Goal: Information Seeking & Learning: Learn about a topic

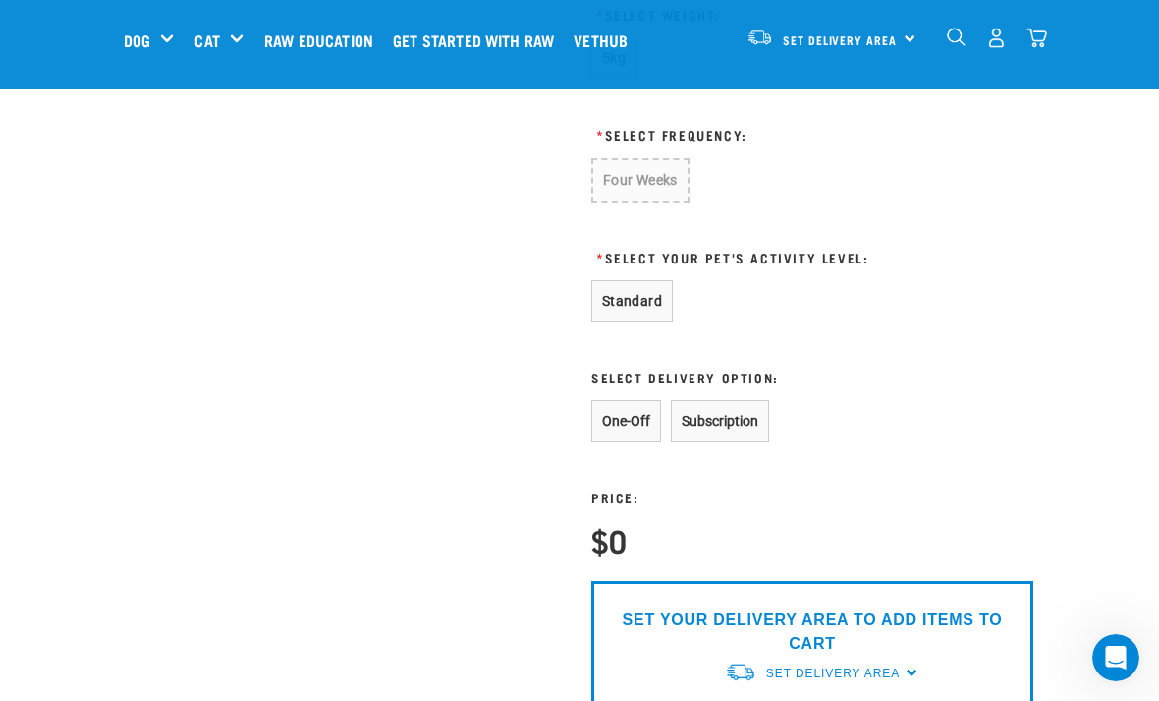
scroll to position [1134, 0]
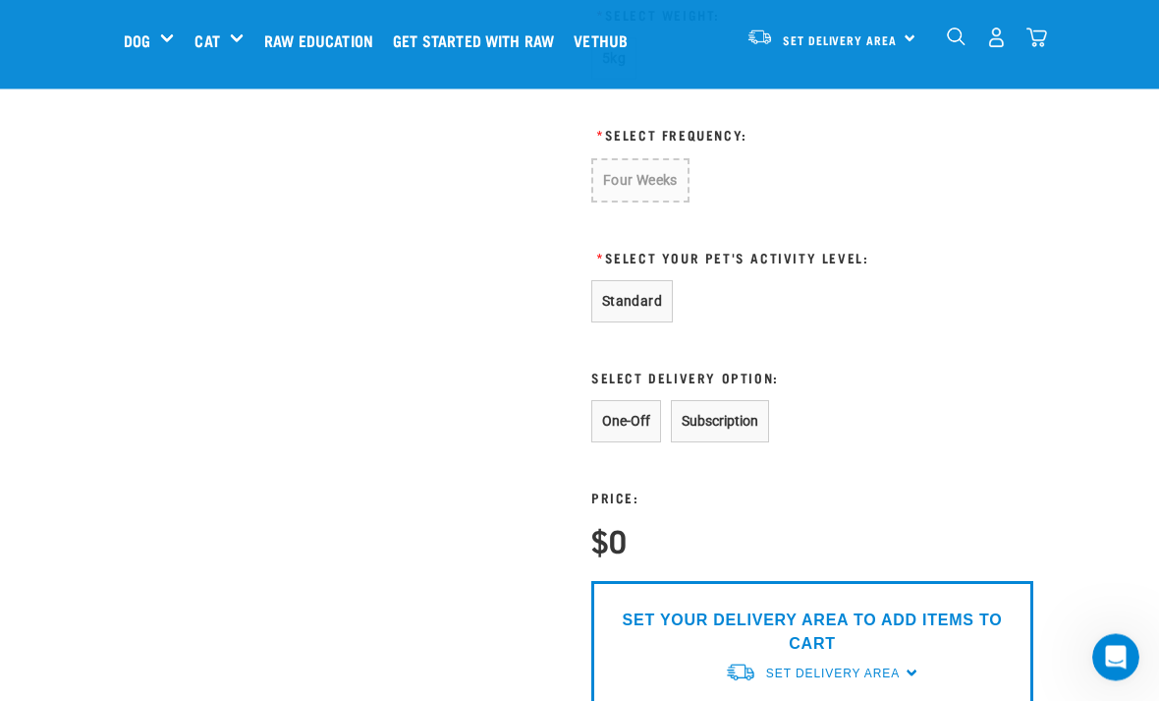
click at [627, 421] on button "One-Off" at bounding box center [626, 422] width 70 height 42
click at [622, 430] on button "One-Off" at bounding box center [626, 422] width 70 height 42
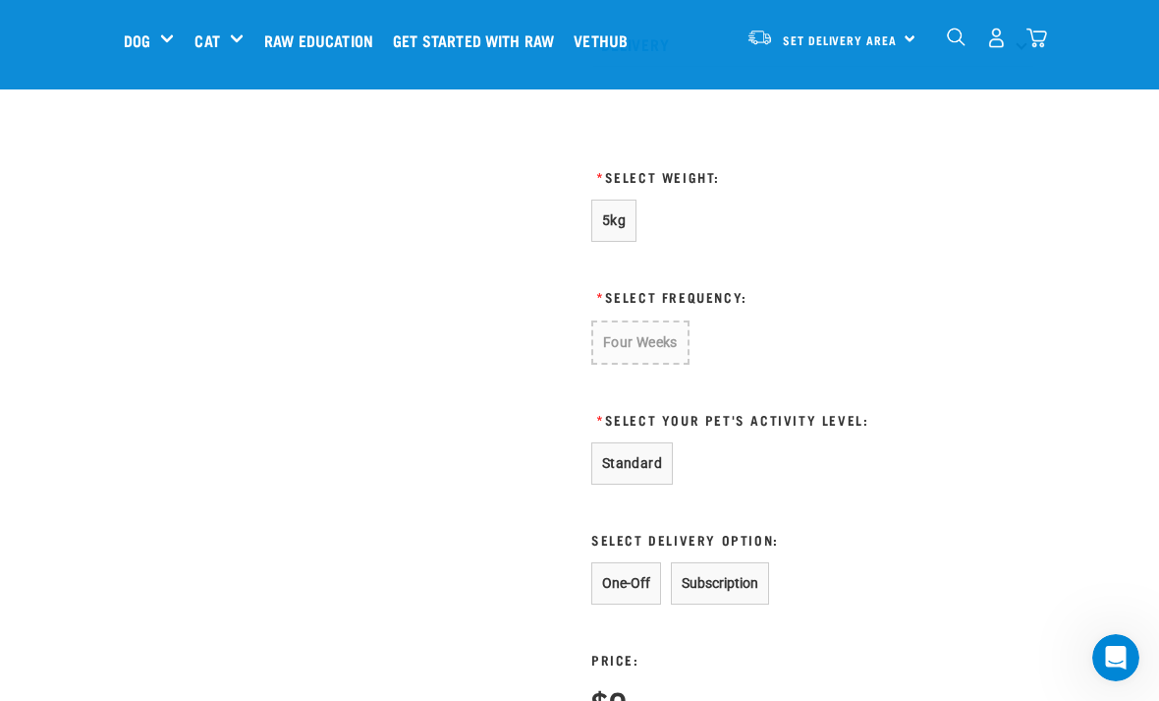
scroll to position [978, 0]
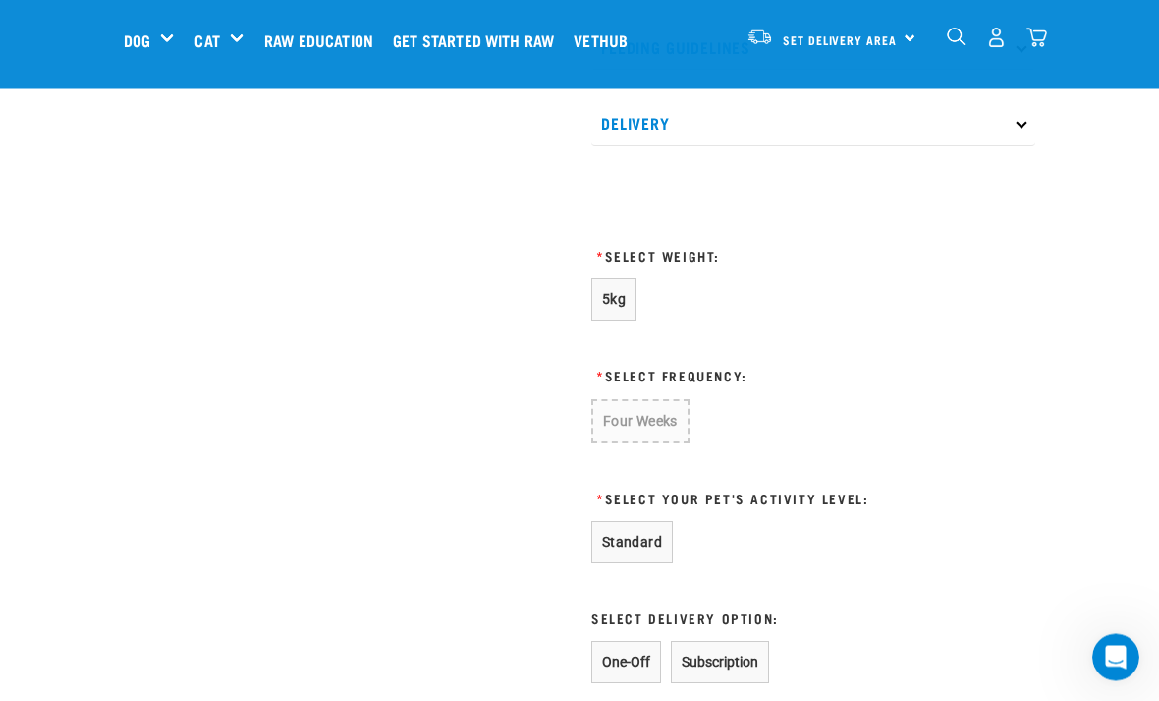
click at [605, 308] on button "5kg" at bounding box center [613, 300] width 45 height 42
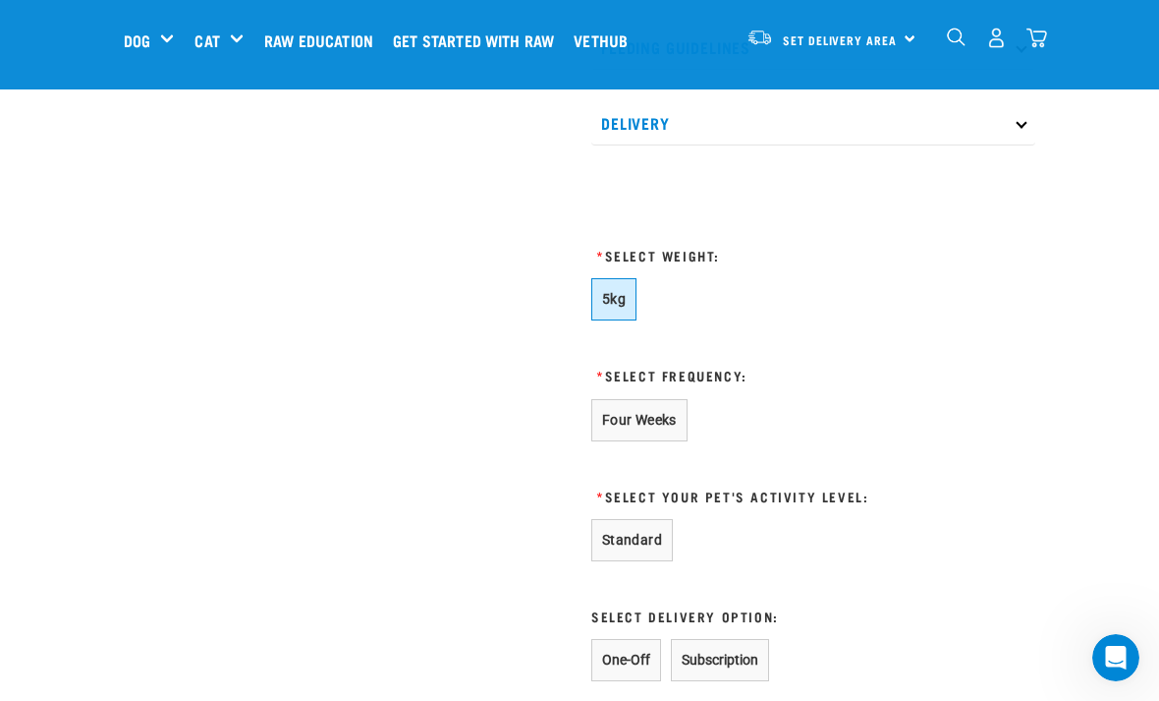
click at [614, 317] on button "5kg" at bounding box center [613, 299] width 45 height 42
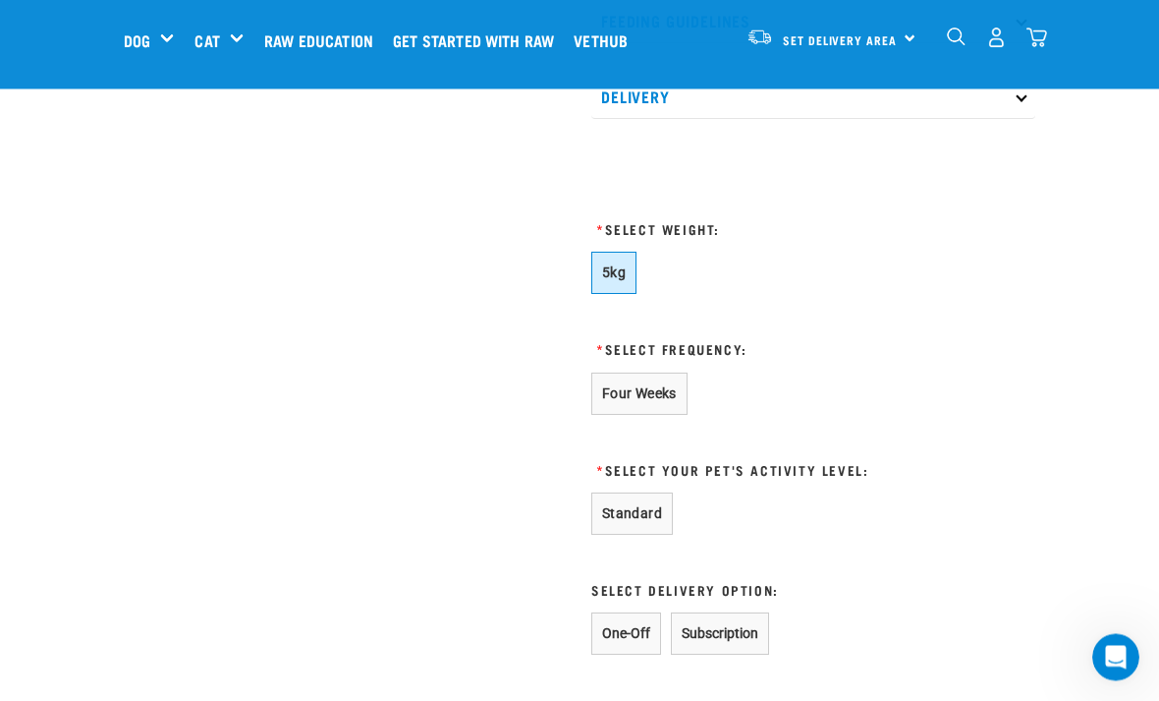
scroll to position [922, 0]
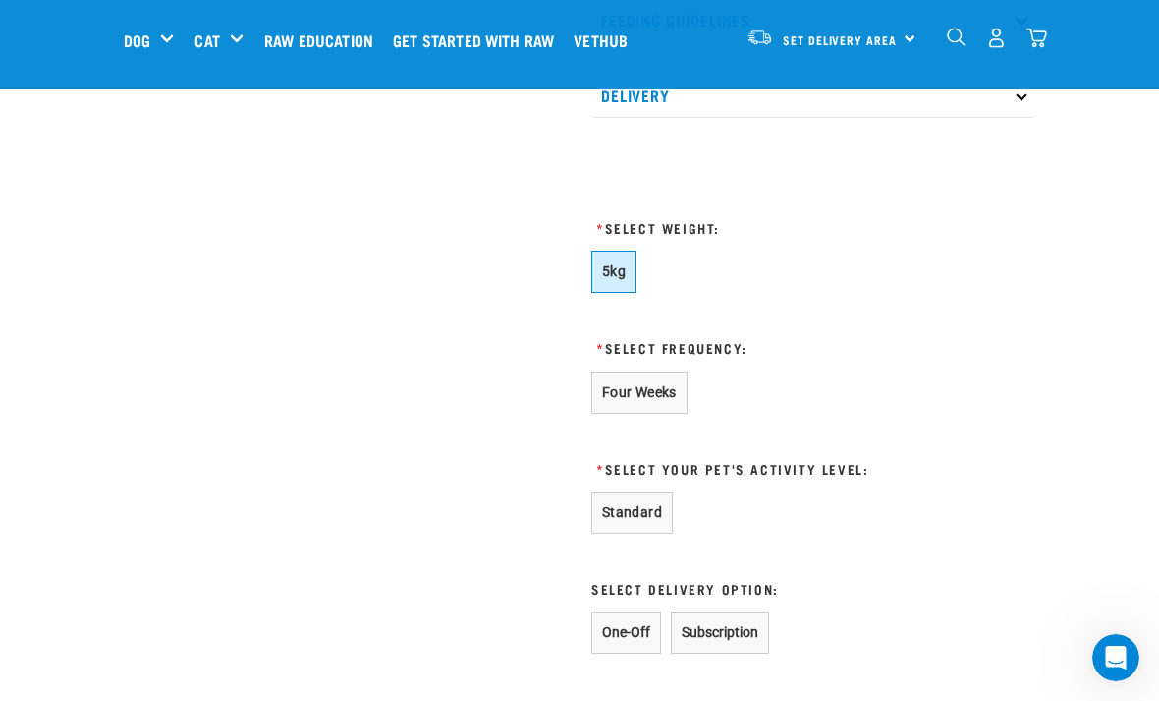
click at [622, 400] on button "Four Weeks" at bounding box center [639, 392] width 96 height 42
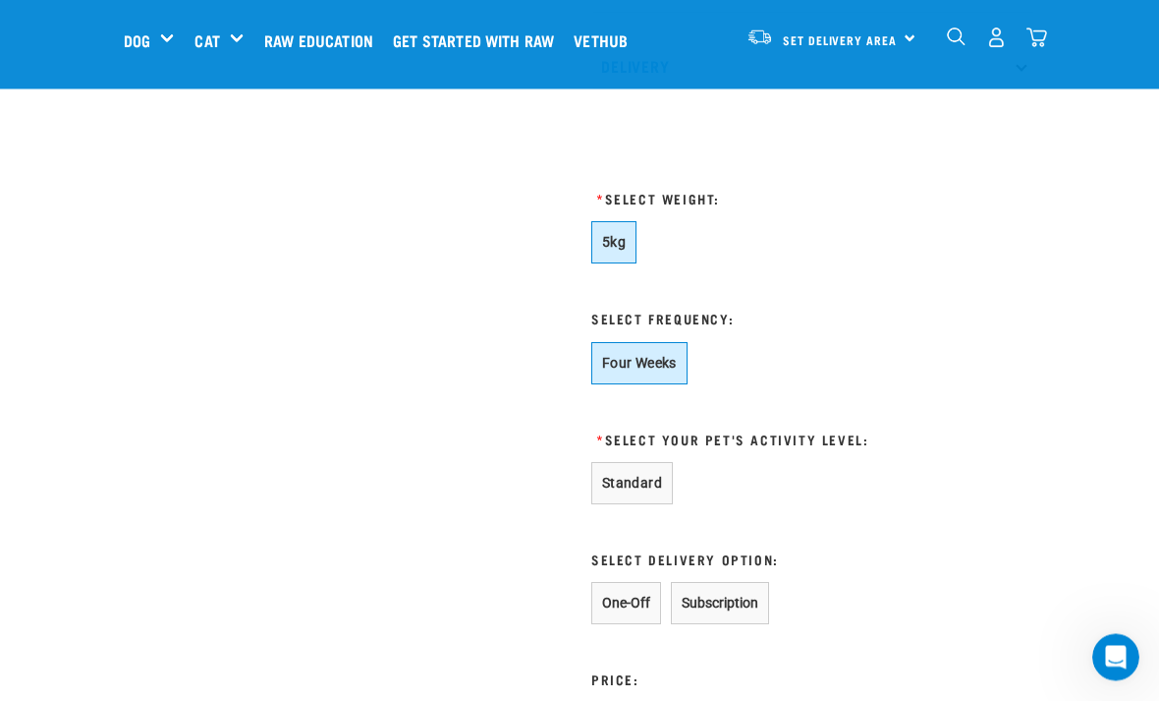
click at [642, 497] on button "Standard" at bounding box center [632, 484] width 82 height 42
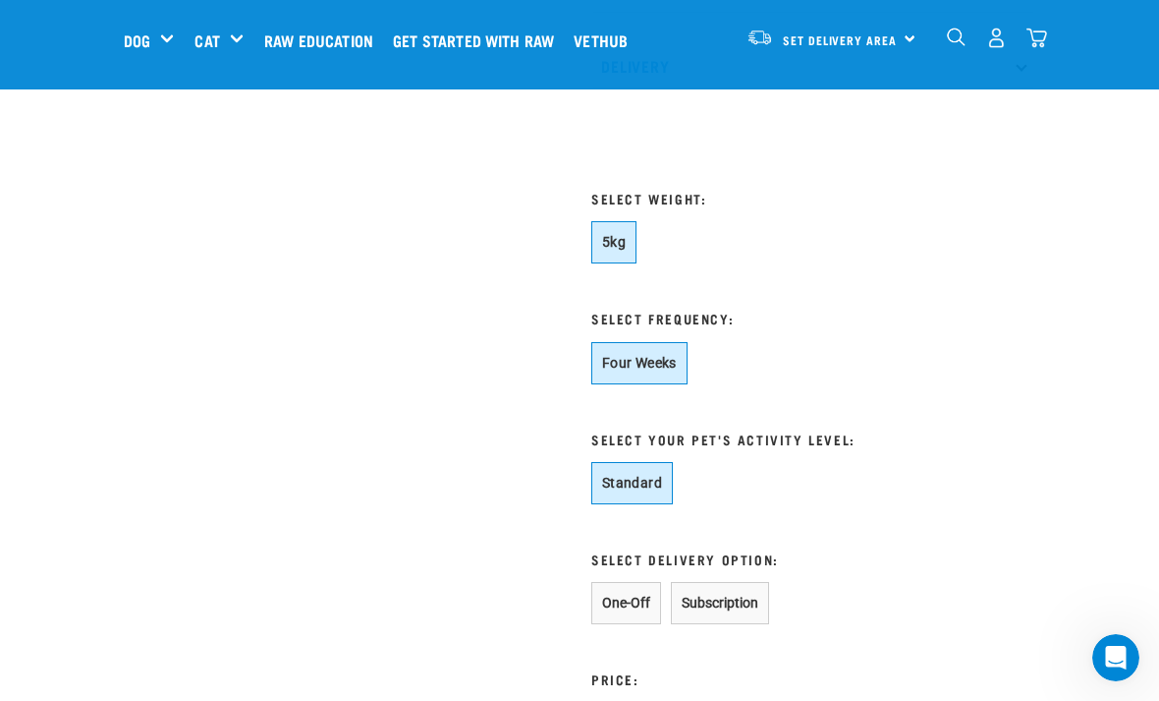
click at [621, 600] on button "One-Off" at bounding box center [626, 603] width 70 height 42
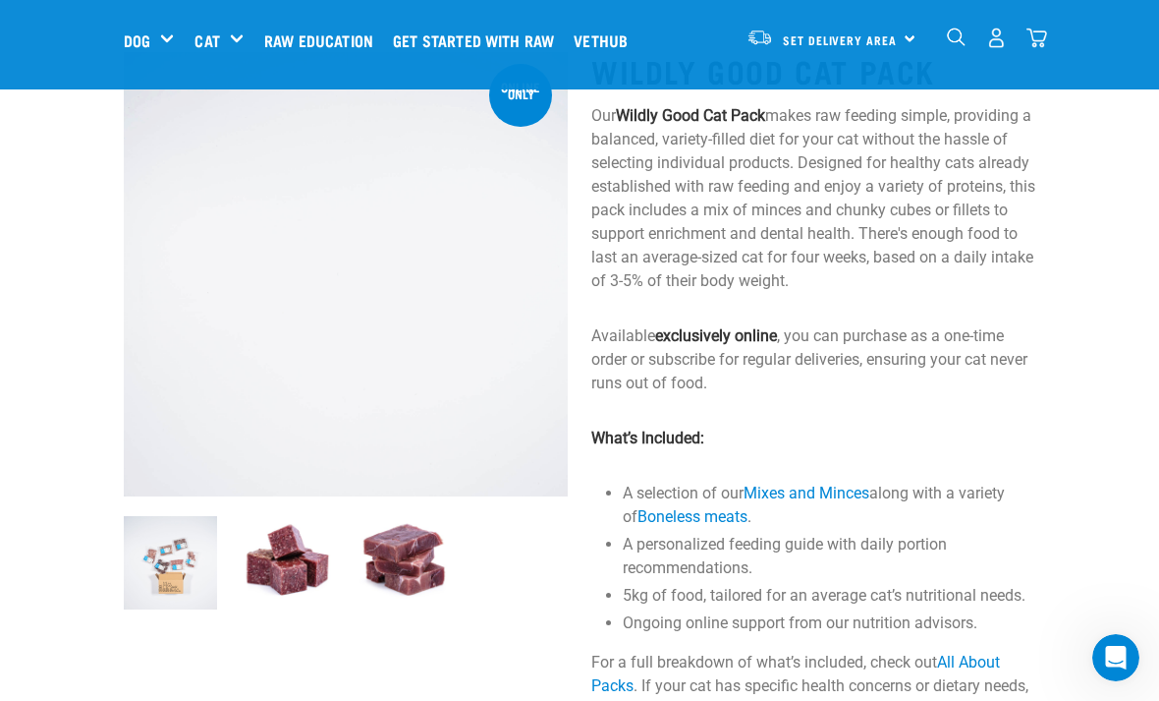
scroll to position [0, 0]
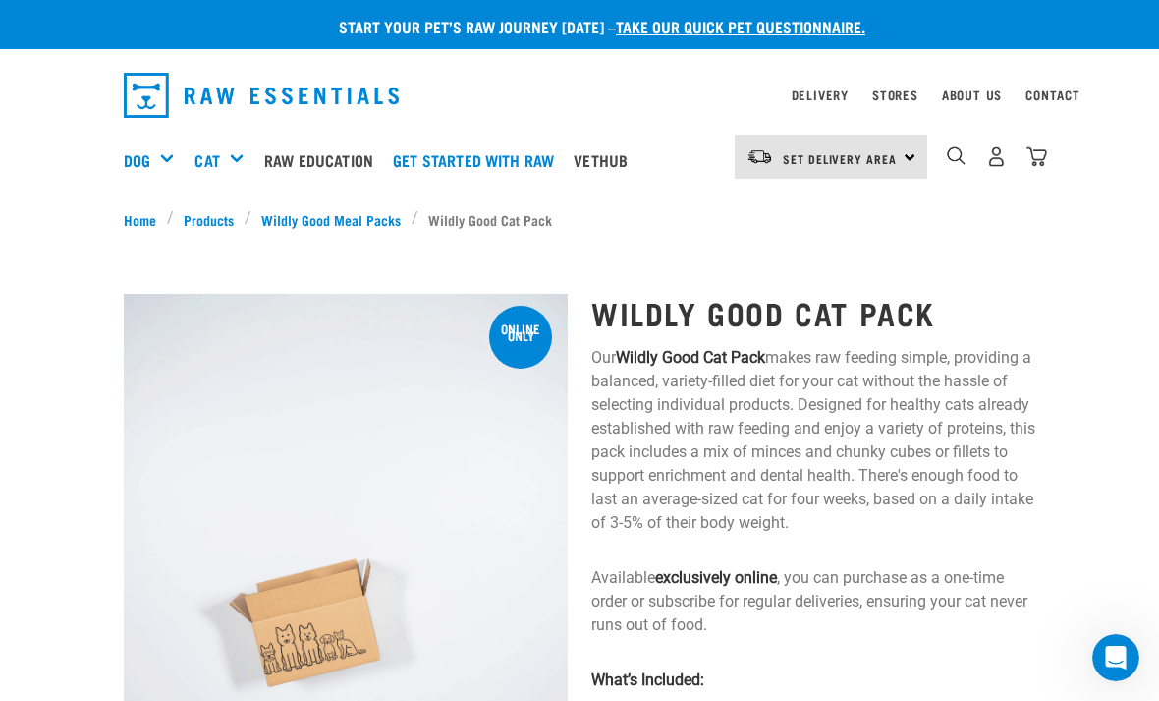
click at [0, 0] on h5 "Get Started Packs" at bounding box center [0, 0] width 0 height 0
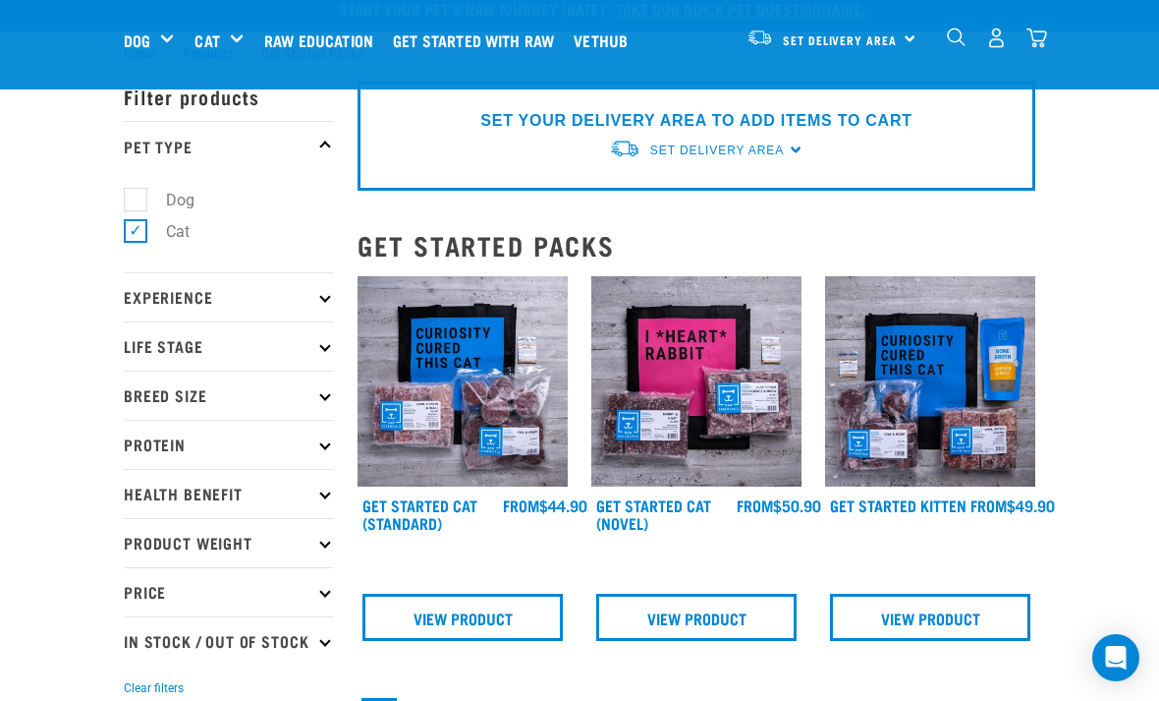
scroll to position [109, 0]
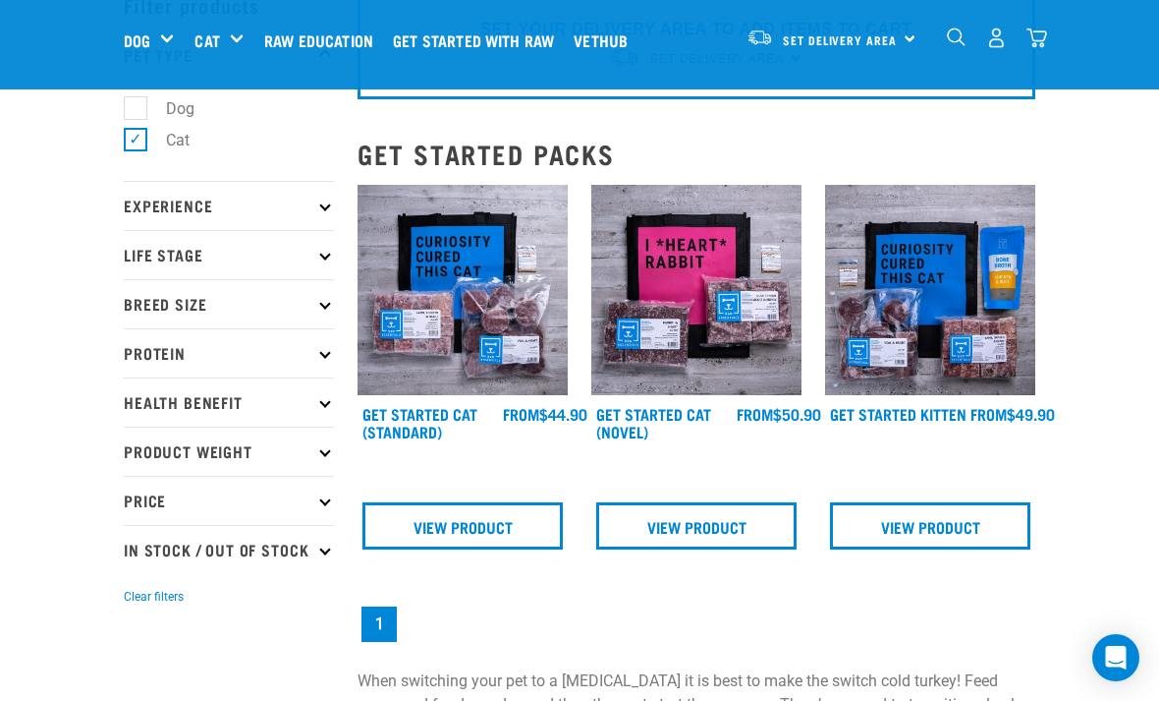
click at [425, 418] on link "Get Started Cat (Standard)" at bounding box center [420, 422] width 115 height 27
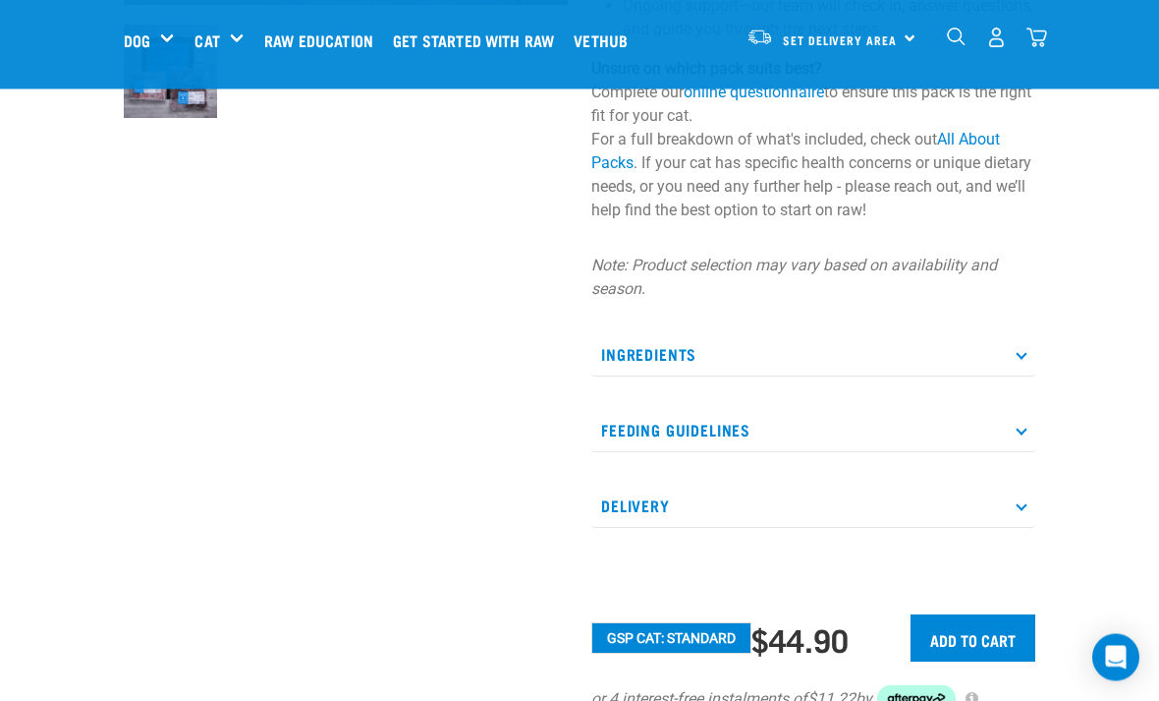
scroll to position [583, 0]
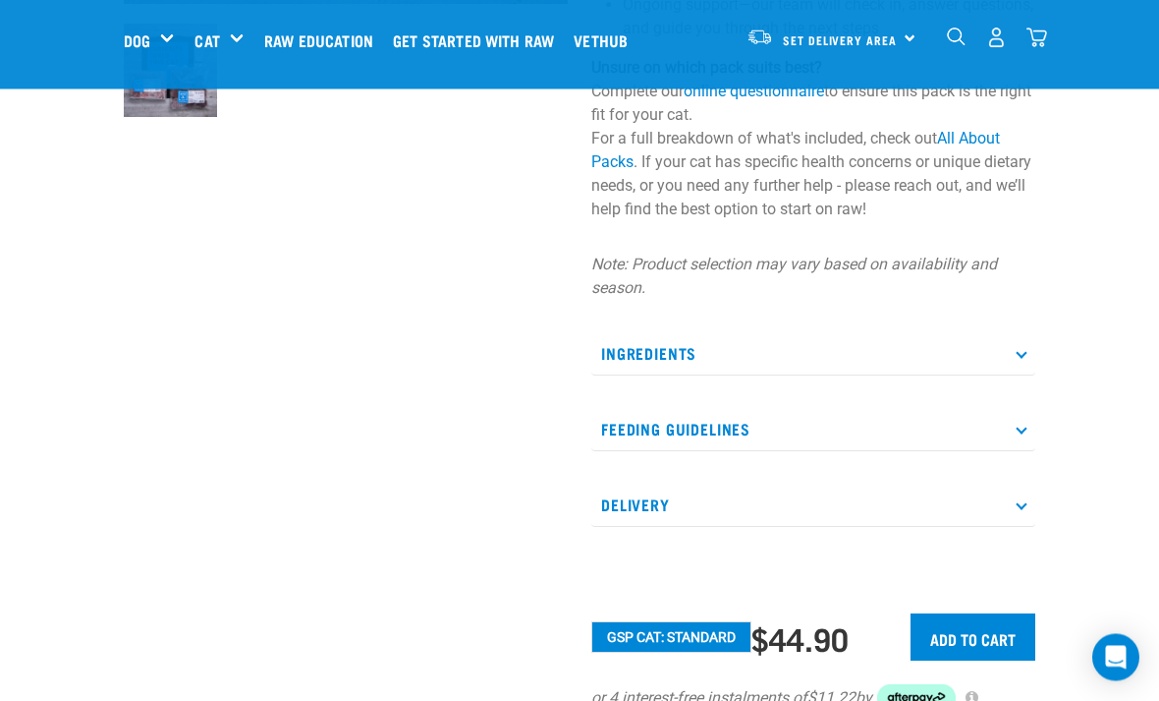
click at [1006, 358] on p "Ingredients" at bounding box center [813, 354] width 444 height 44
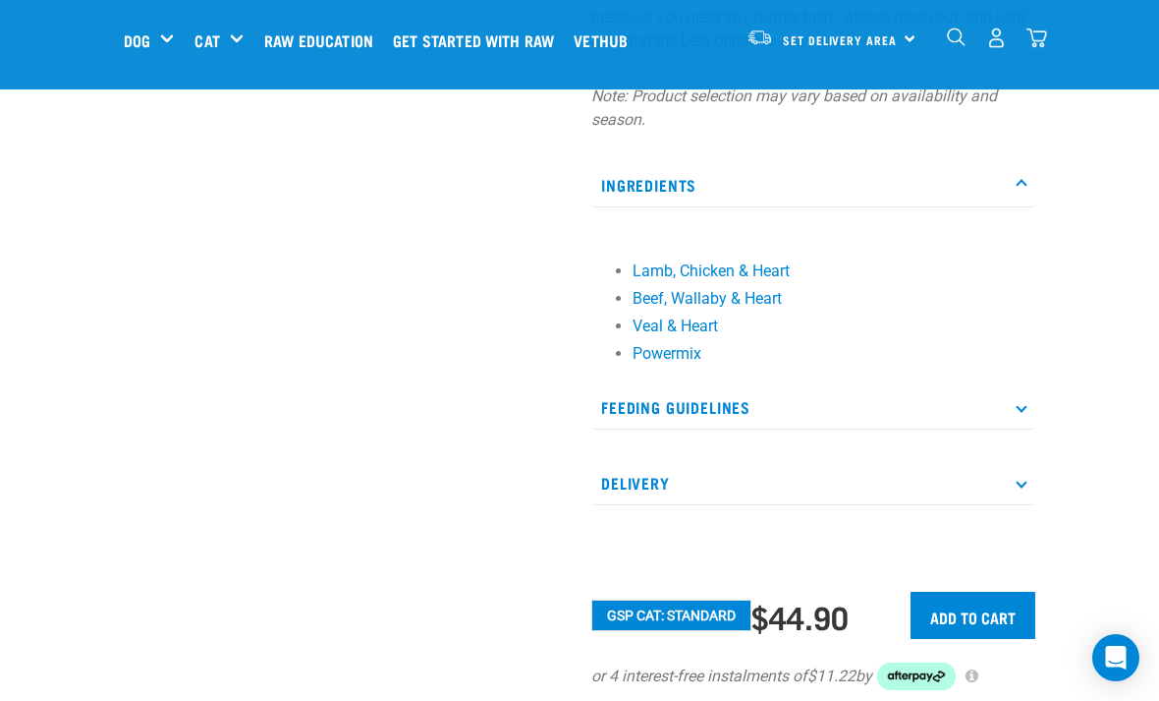
scroll to position [760, 0]
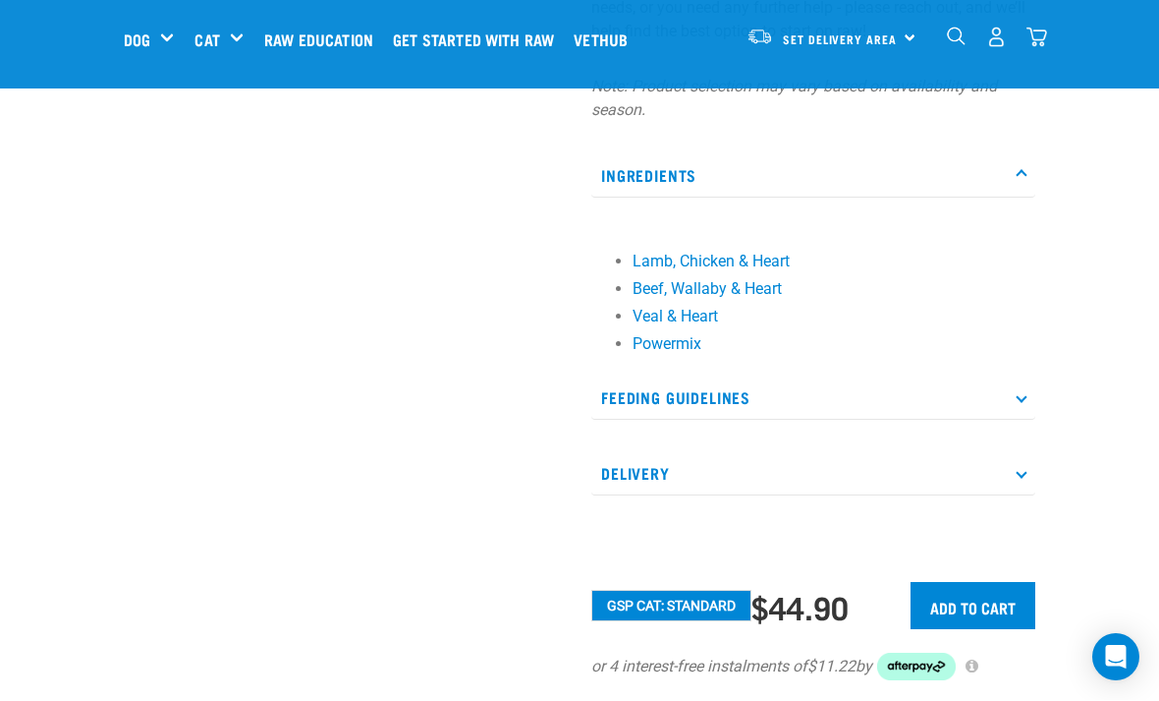
click at [1015, 401] on p "Feeding Guidelines" at bounding box center [813, 398] width 444 height 44
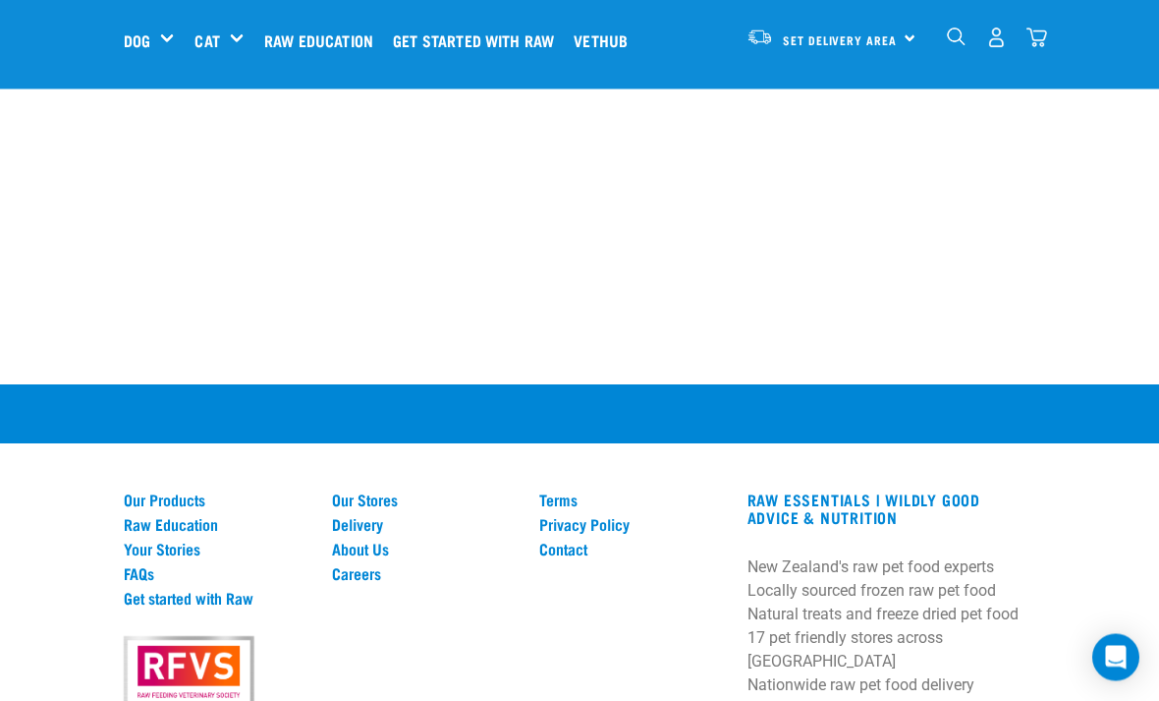
scroll to position [2047, 0]
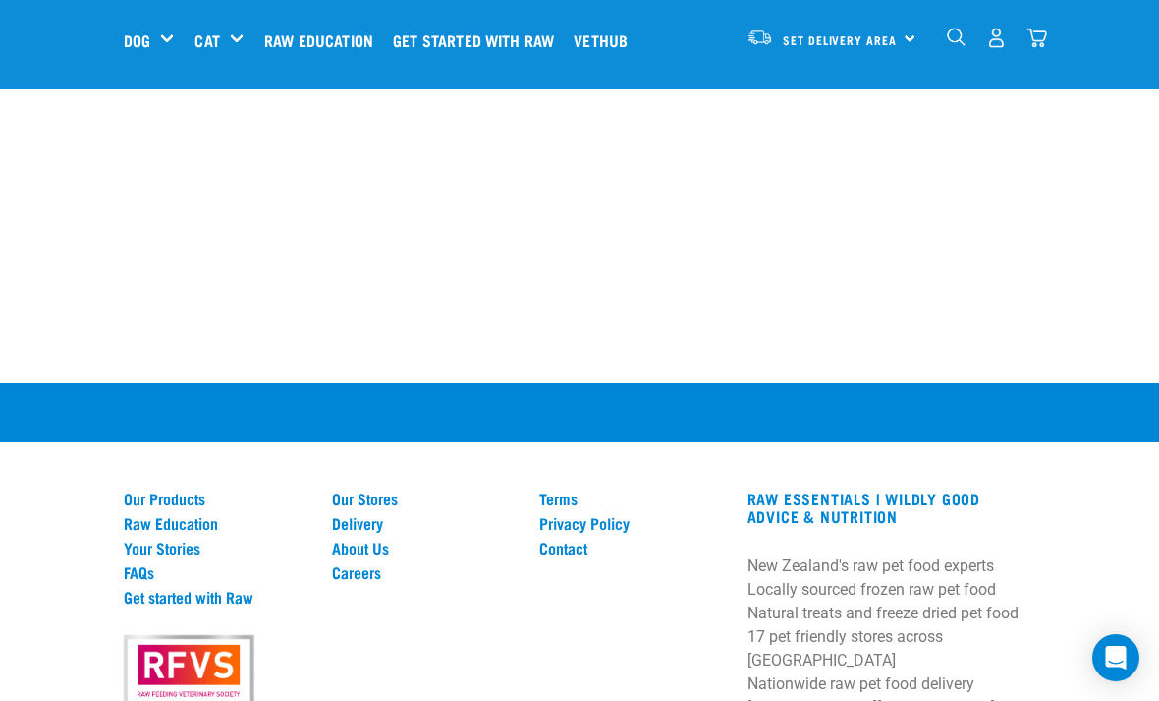
click at [134, 566] on link "FAQs" at bounding box center [216, 572] width 185 height 18
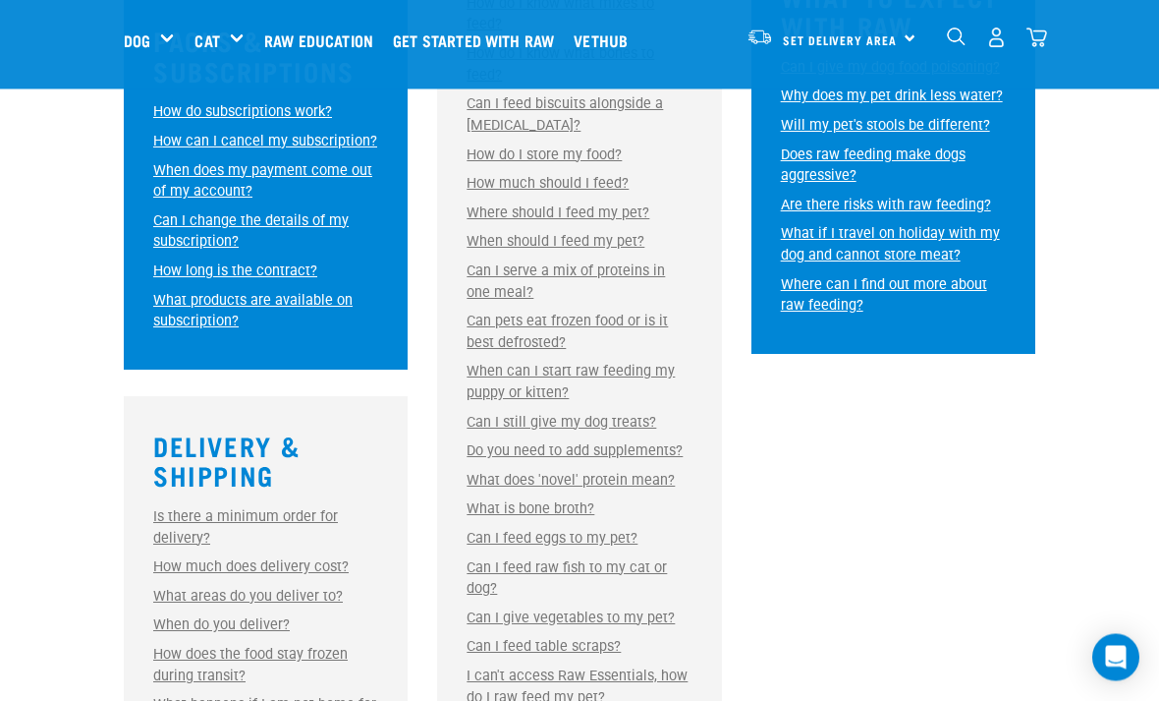
scroll to position [1193, 0]
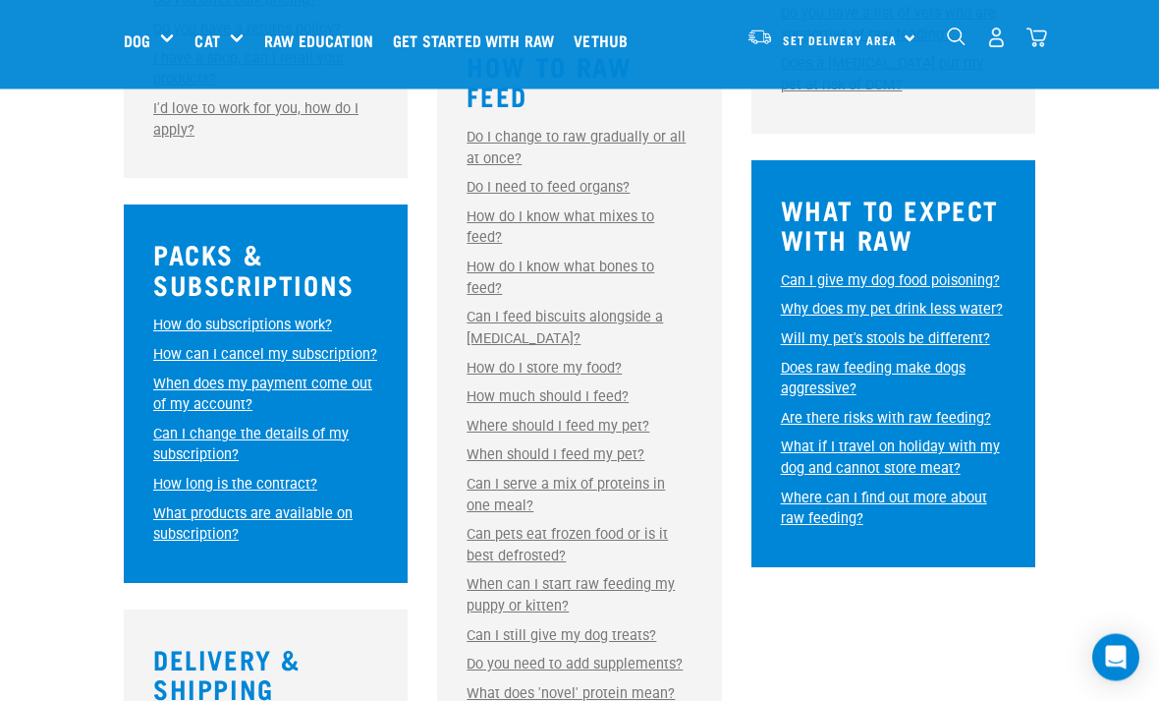
click at [524, 309] on link "Can I feed biscuits alongside a raw diet?" at bounding box center [565, 328] width 197 height 38
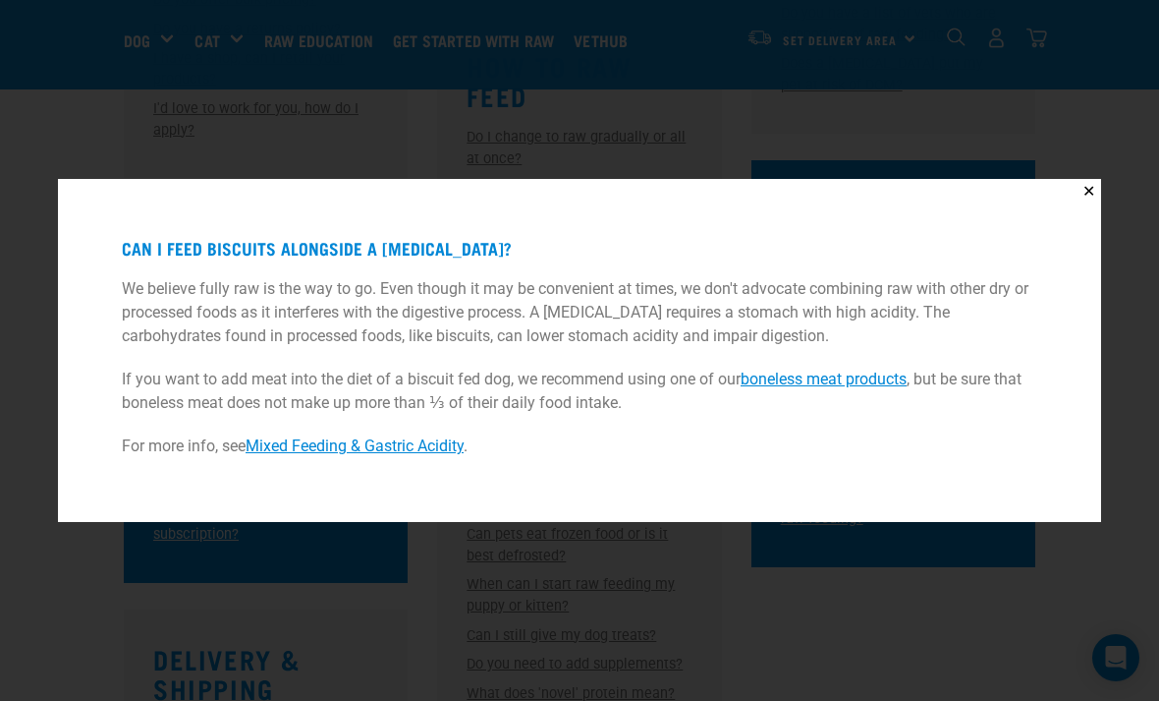
scroll to position [1042, 0]
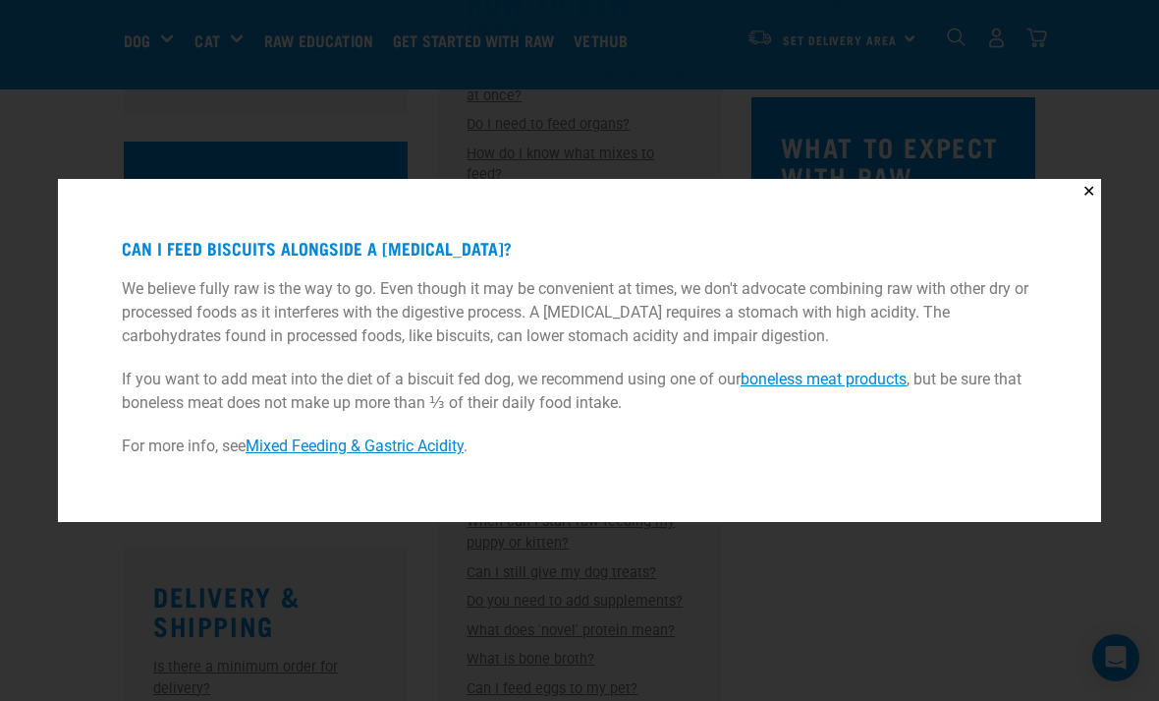
click at [808, 384] on link "boneless meat products" at bounding box center [824, 378] width 166 height 19
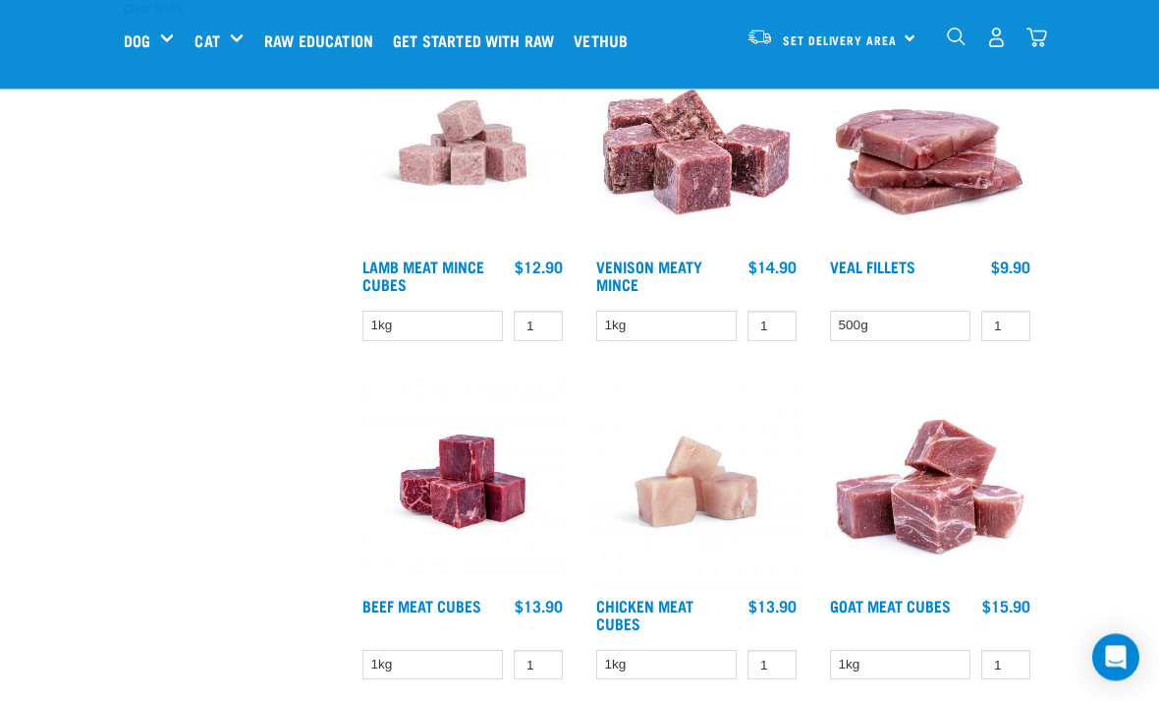
scroll to position [575, 0]
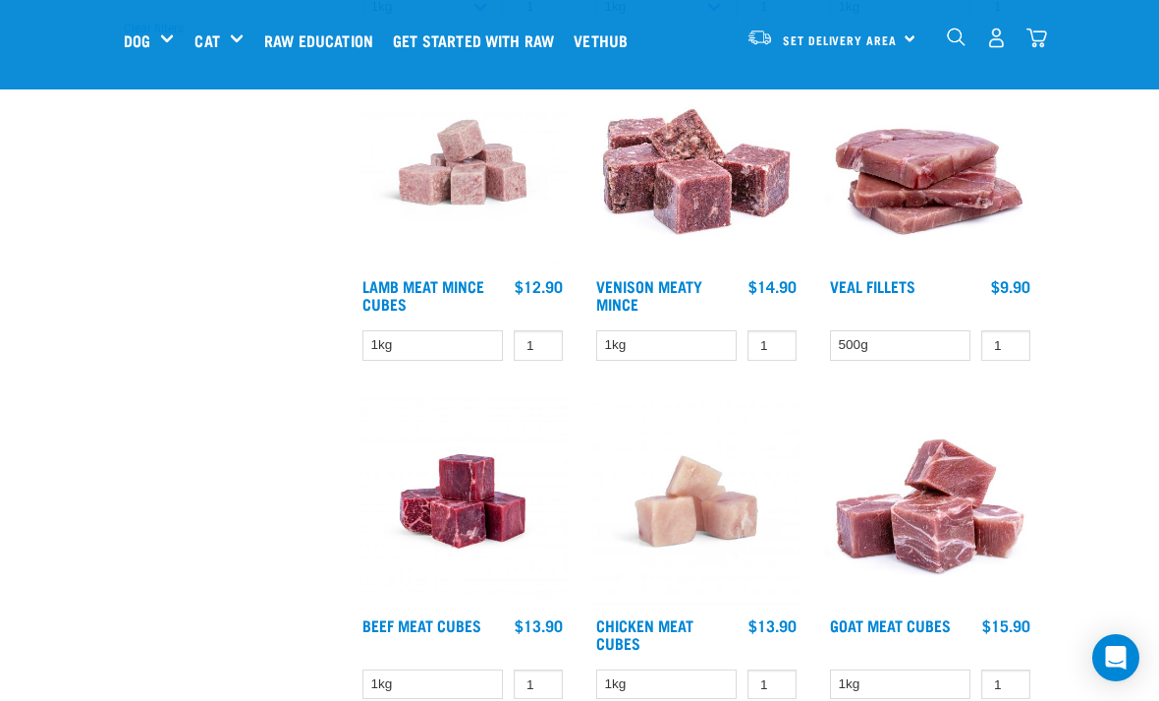
click at [668, 210] on img at bounding box center [696, 162] width 210 height 210
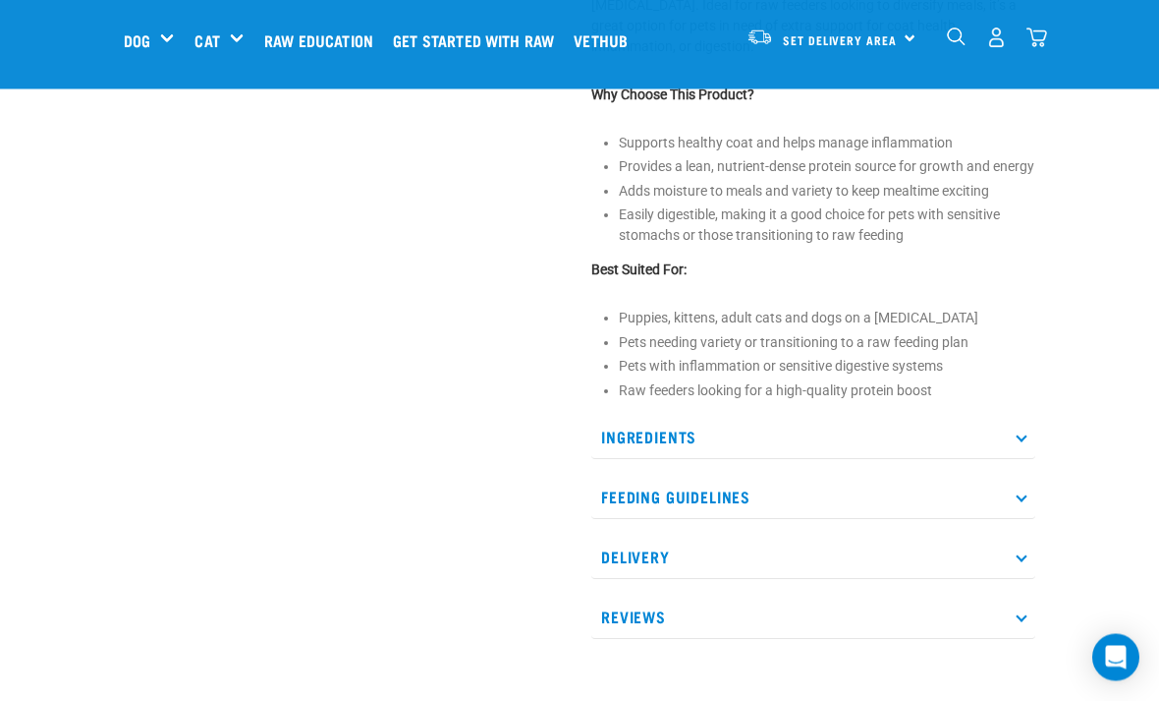
scroll to position [755, 0]
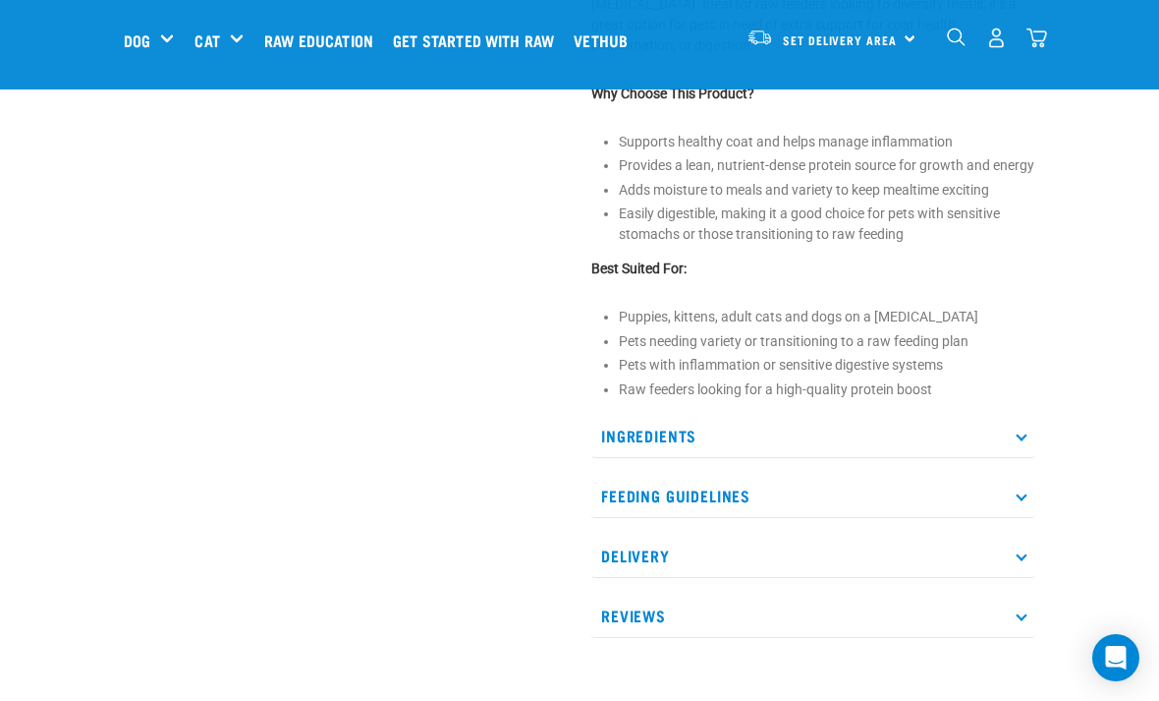
click at [1024, 429] on icon at bounding box center [1021, 434] width 11 height 11
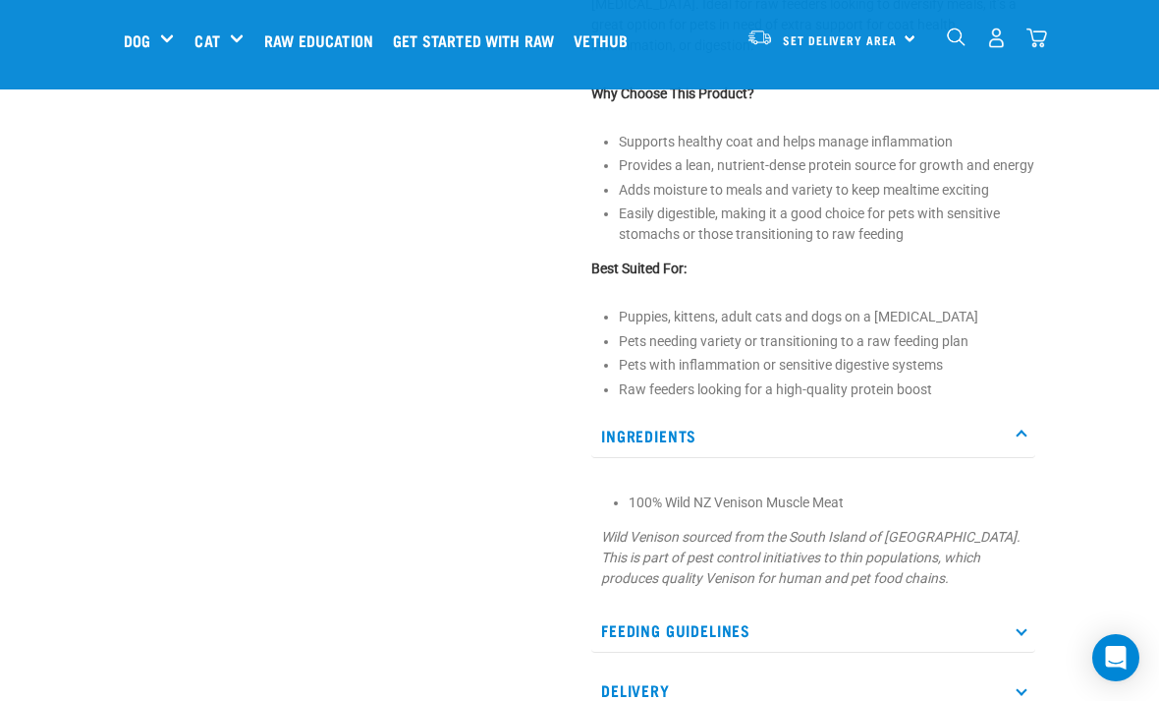
click at [1032, 423] on p "Ingredients" at bounding box center [813, 436] width 444 height 44
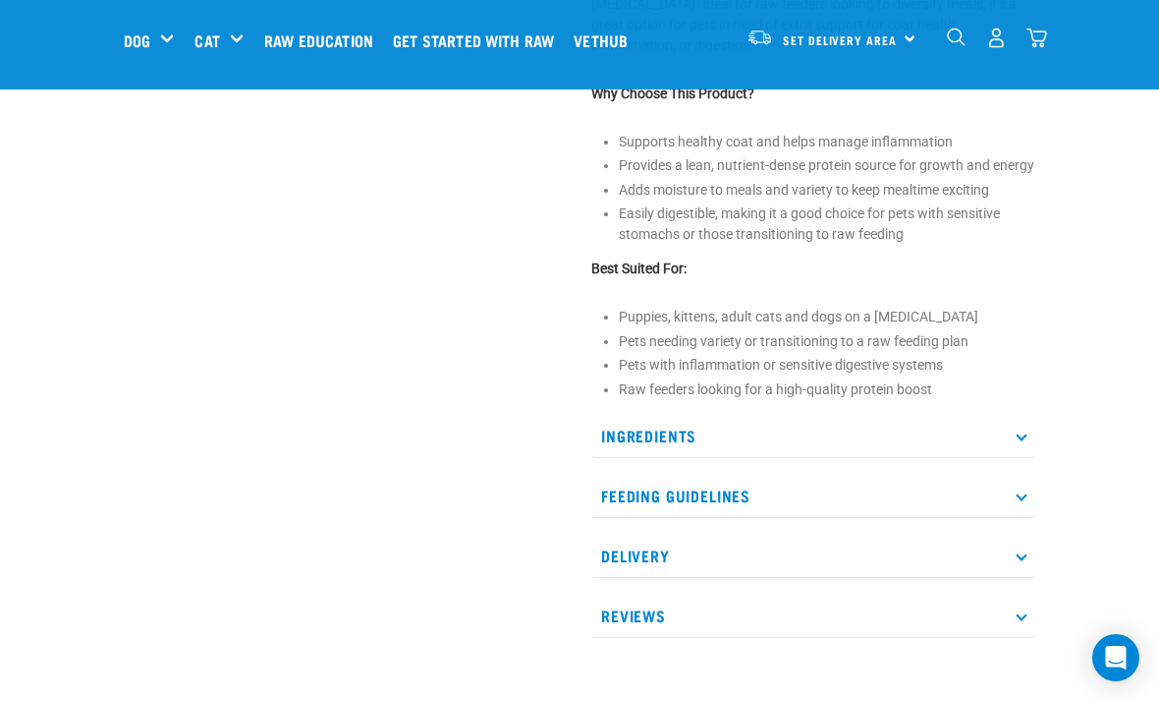
click at [1022, 609] on icon at bounding box center [1021, 614] width 11 height 11
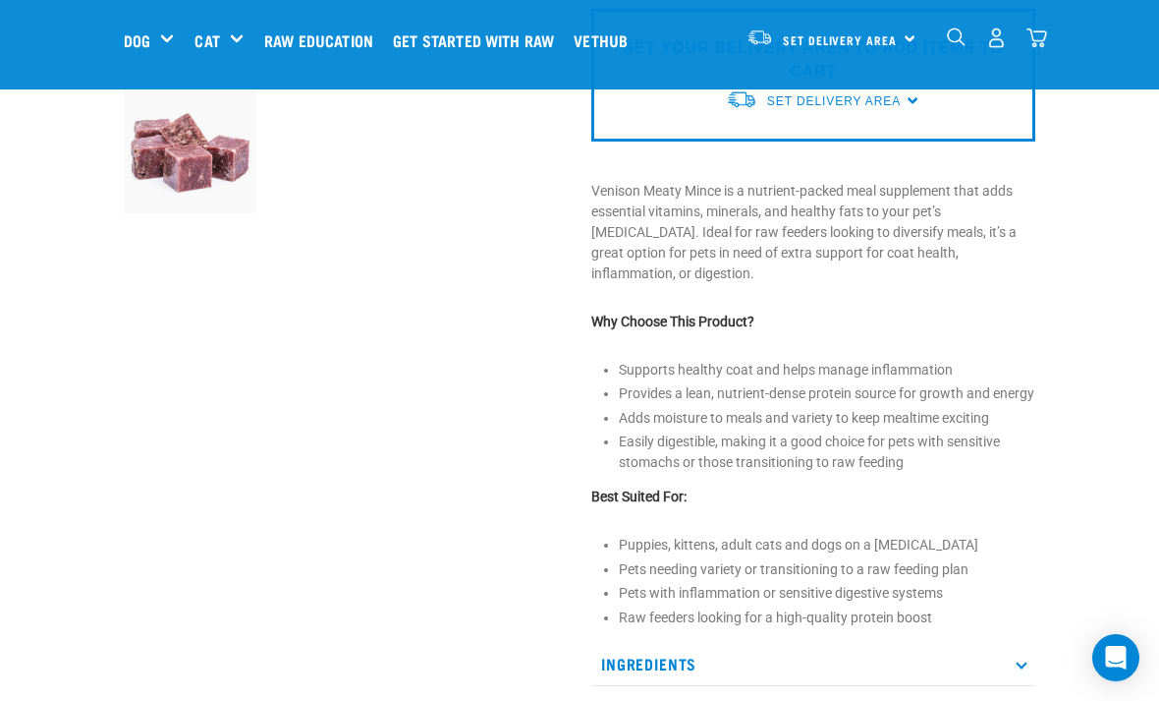
scroll to position [525, 0]
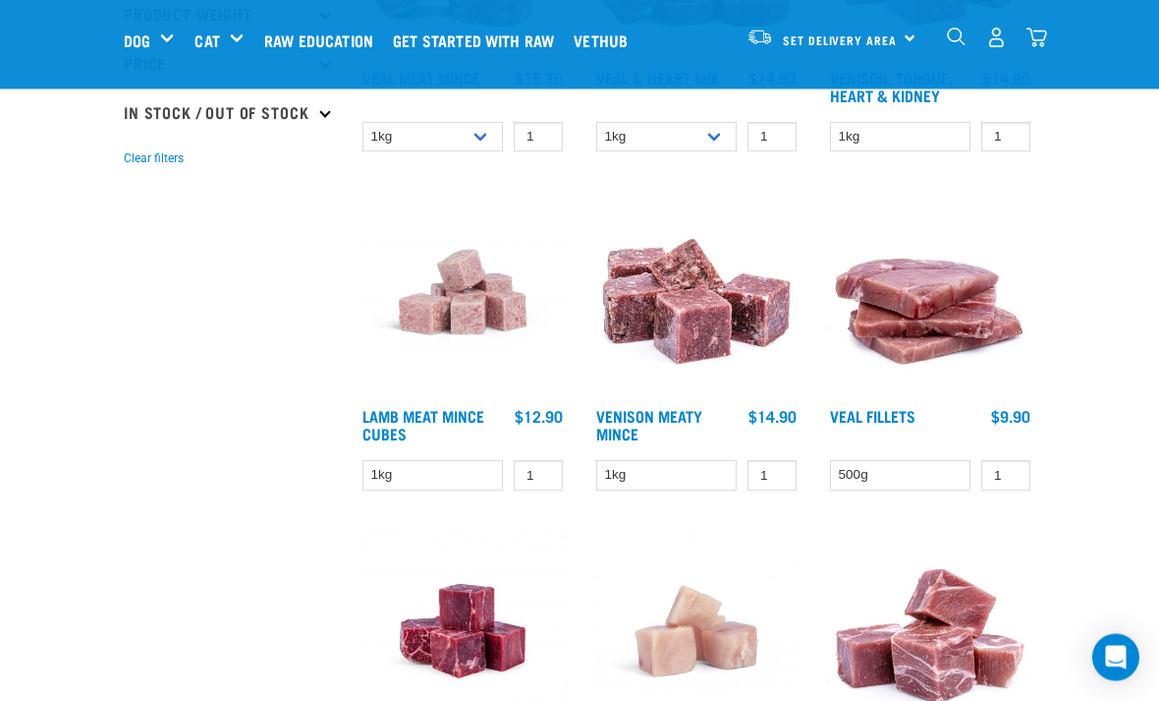
scroll to position [445, 0]
